Goal: Information Seeking & Learning: Find specific fact

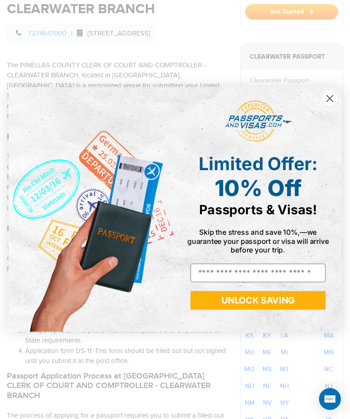
scroll to position [480, 0]
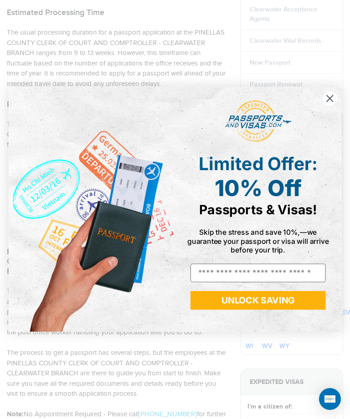
click at [327, 106] on circle "Close dialog" at bounding box center [329, 98] width 15 height 15
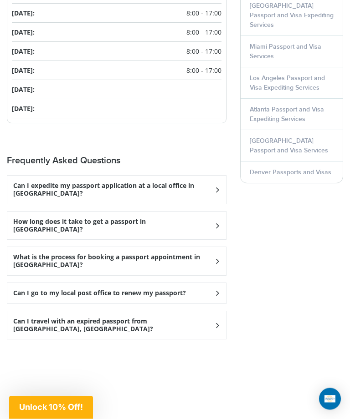
scroll to position [1336, 0]
click at [211, 182] on h3 "Can I expedite my passport application at a local office in Clearwater?" at bounding box center [113, 189] width 201 height 15
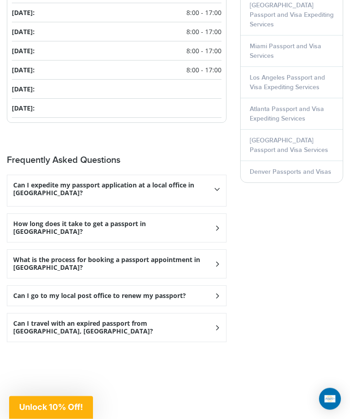
scroll to position [1337, 0]
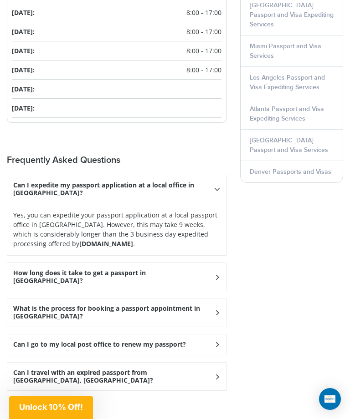
click at [90, 240] on strong "Passportsandvisas.com" at bounding box center [106, 244] width 54 height 9
click at [81, 240] on strong "Passportsandvisas.com" at bounding box center [106, 244] width 54 height 9
click at [98, 215] on p "Yes, you can expedite your passport application at a local passport office in C…" at bounding box center [116, 229] width 207 height 38
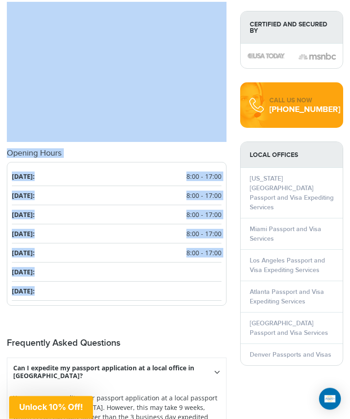
scroll to position [1294, 0]
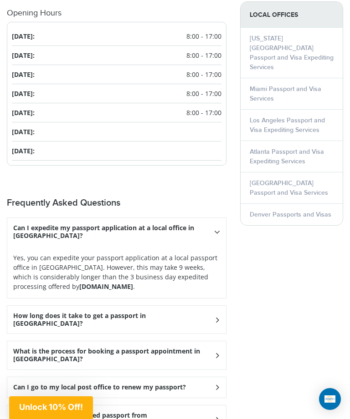
click at [135, 259] on p "Yes, you can expedite your passport application at a local passport office in C…" at bounding box center [116, 272] width 207 height 38
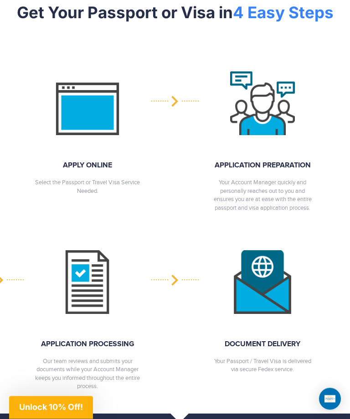
scroll to position [1351, 0]
click at [252, 253] on img at bounding box center [262, 282] width 65 height 64
